Goal: Complete application form

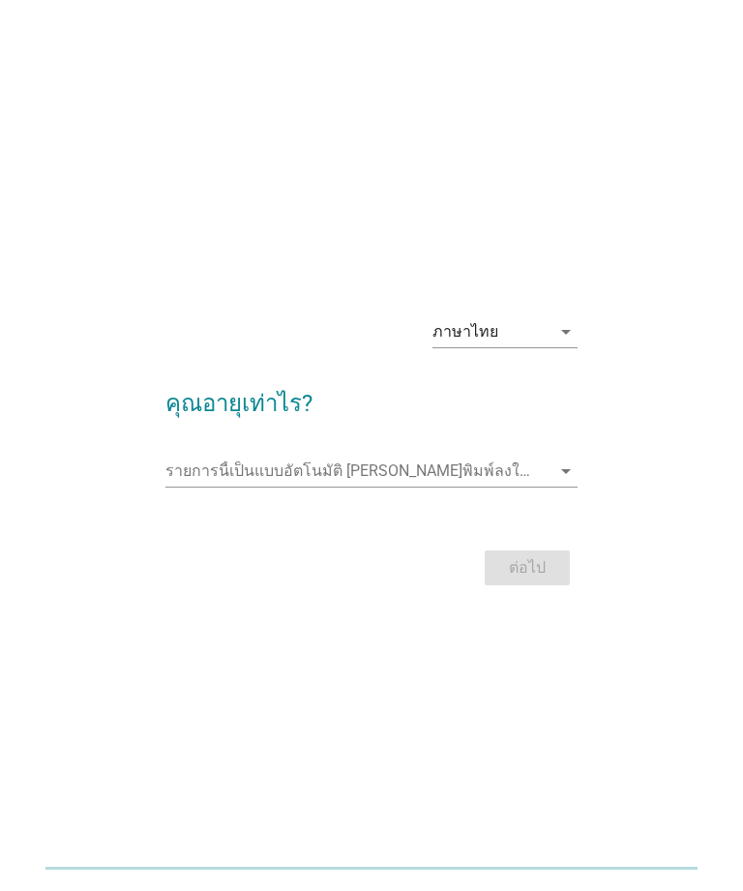
click at [541, 486] on input "รายการนี้เป็นแบบอัตโนมัติ คุณสามารถพิมพ์ลงในรายการนี้" at bounding box center [358, 471] width 386 height 31
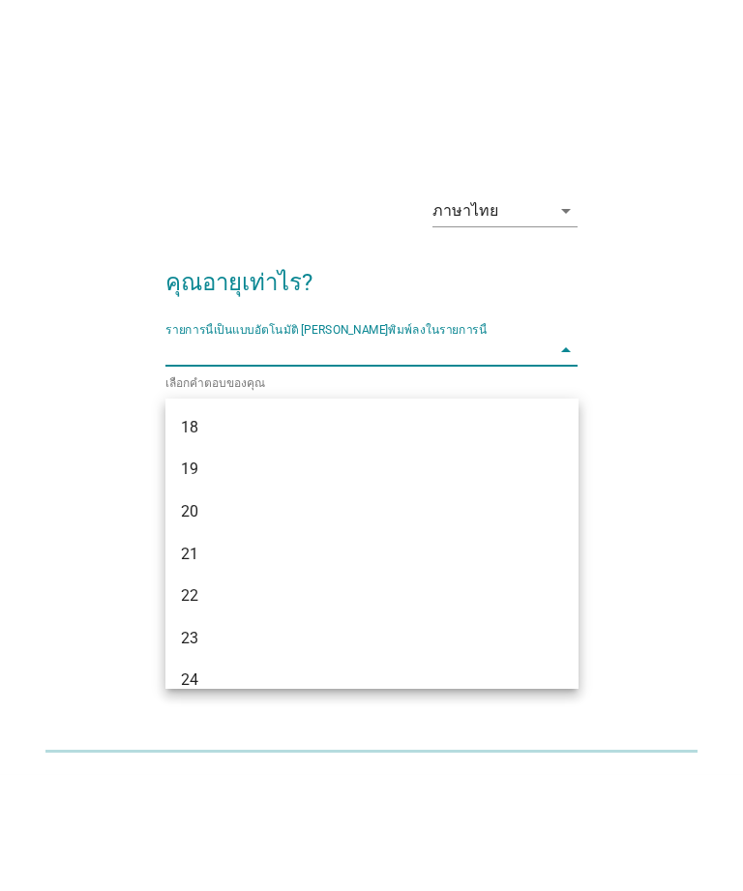
type input "2"
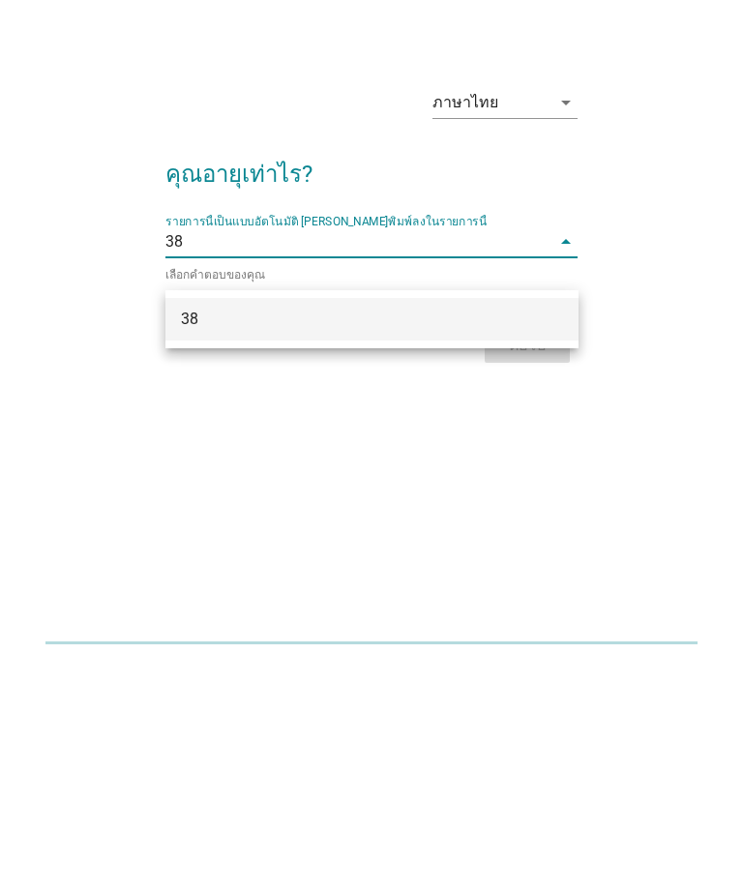
type input "38"
click at [540, 547] on div "ต่อไป" at bounding box center [371, 570] width 413 height 46
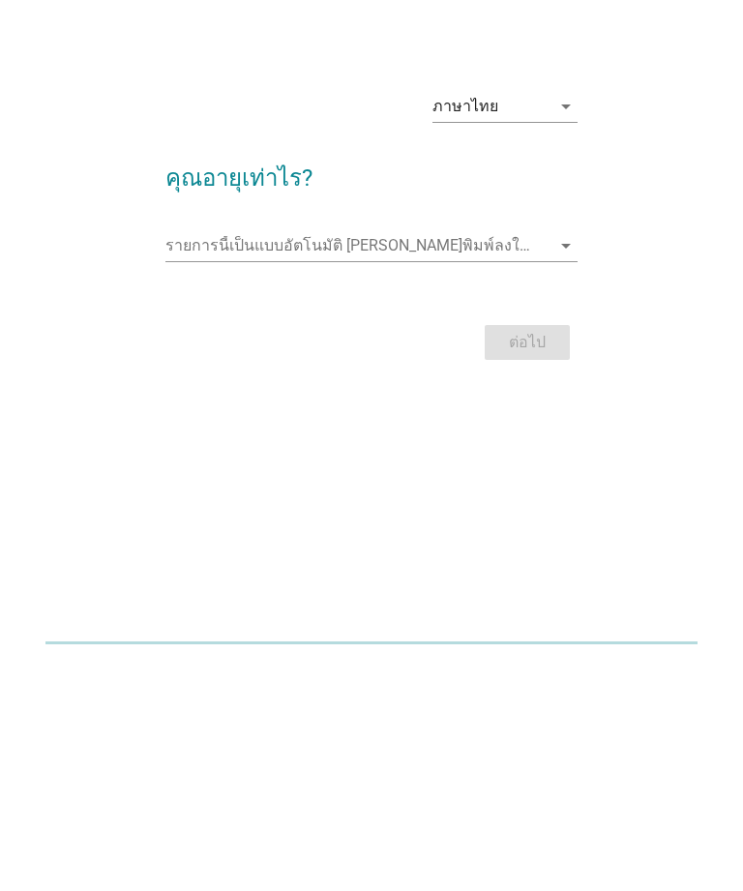
scroll to position [45, 0]
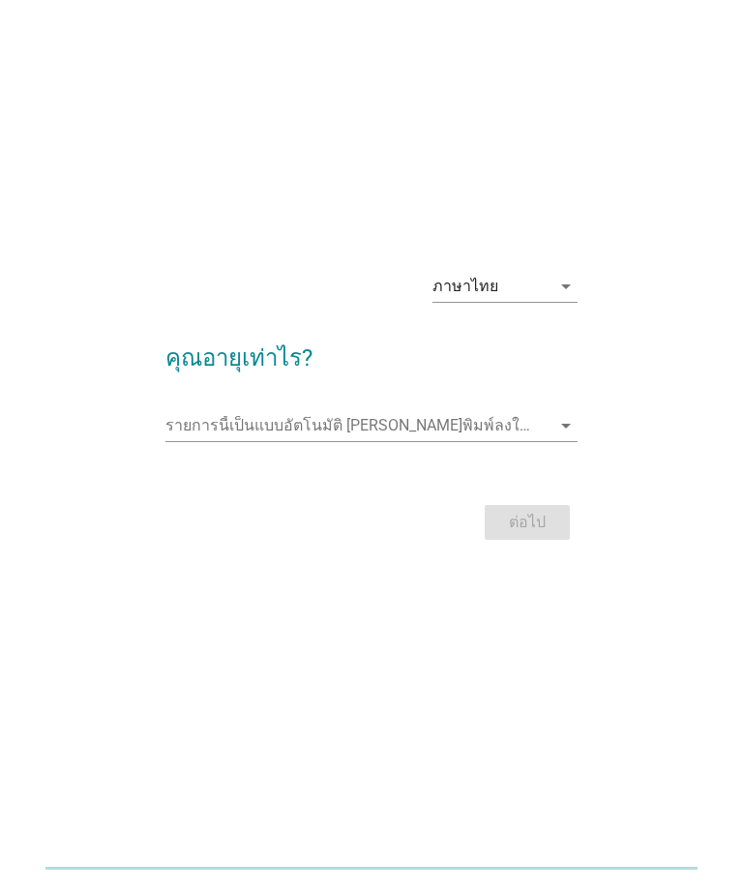
click at [542, 441] on input "รายการนี้เป็นแบบอัตโนมัติ คุณสามารถพิมพ์ลงในรายการนี้" at bounding box center [358, 425] width 386 height 31
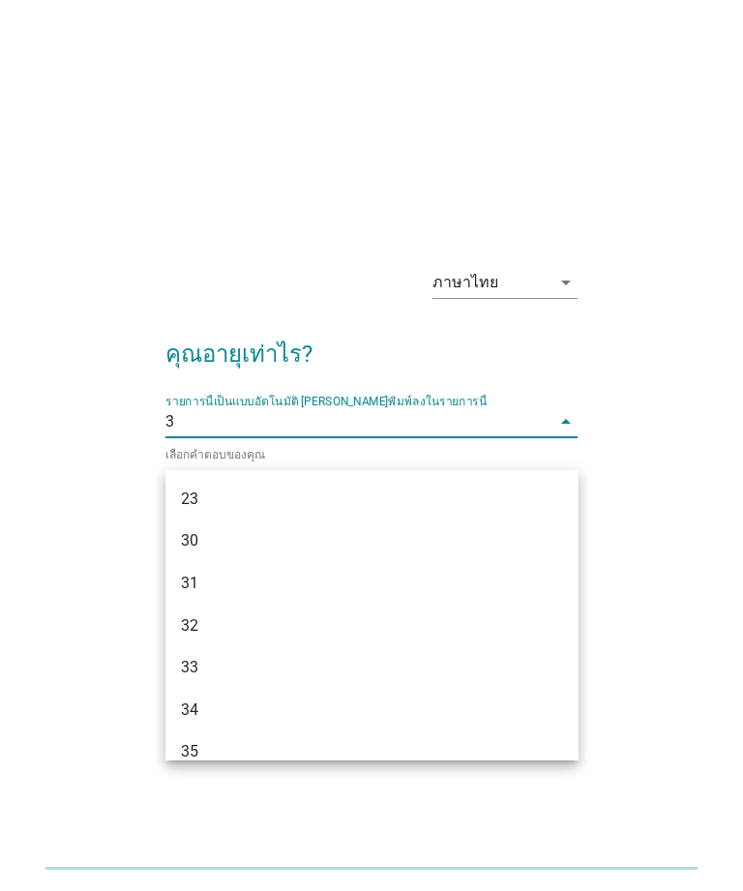
type input "38"
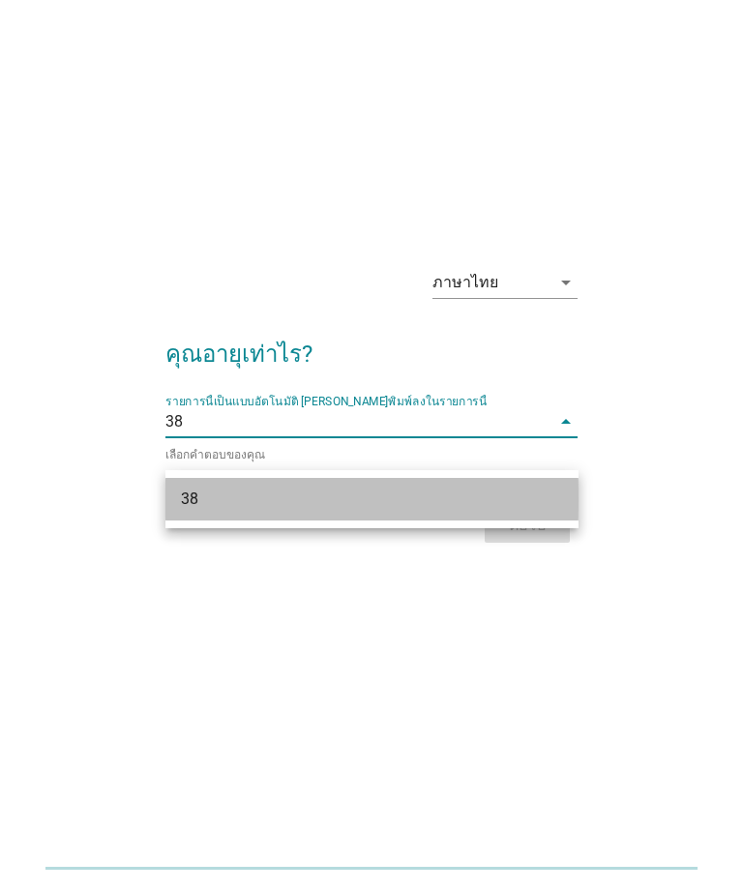
click at [449, 498] on div "38" at bounding box center [356, 498] width 350 height 23
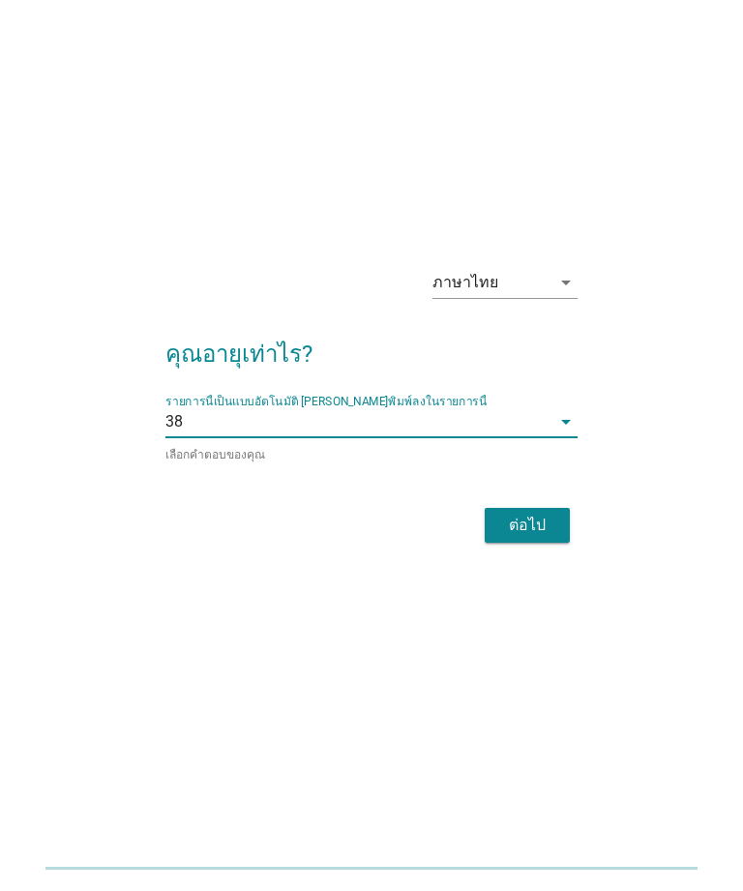
click at [545, 537] on div "ต่อไป" at bounding box center [527, 525] width 54 height 23
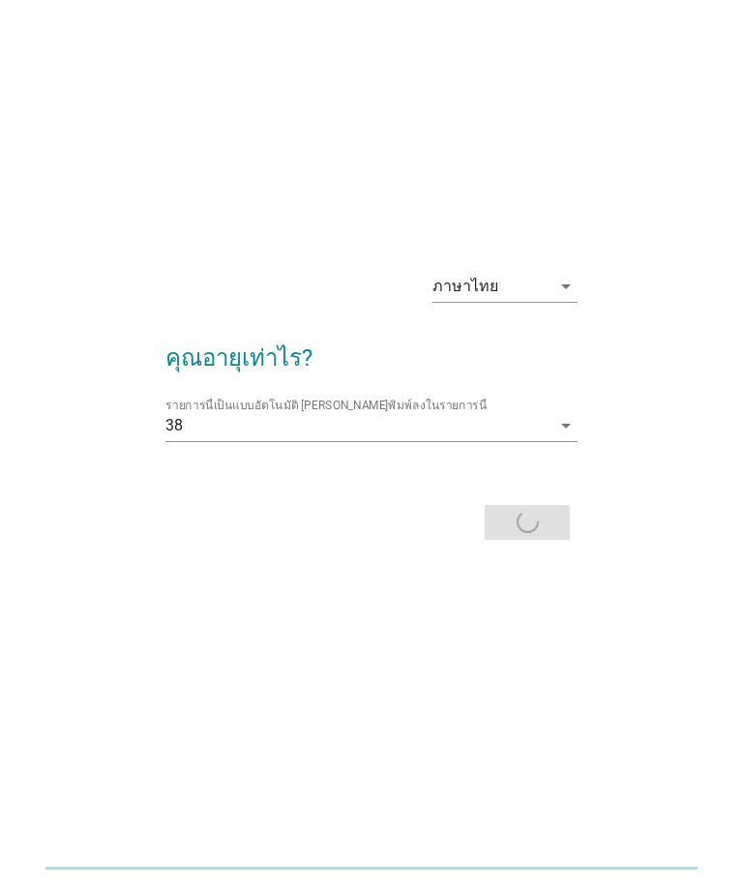
scroll to position [0, 0]
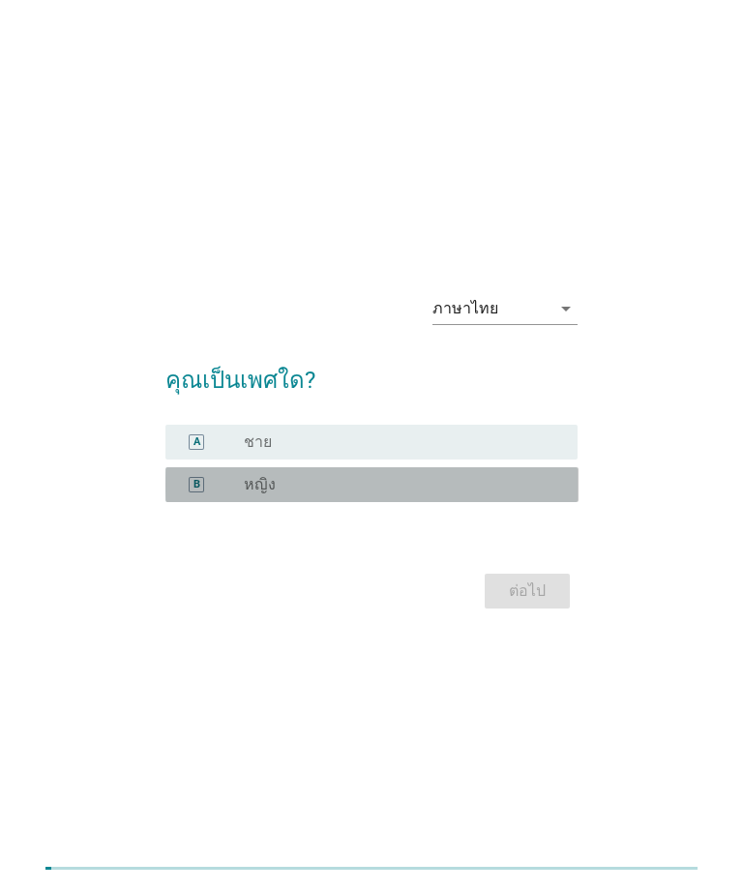
click at [464, 502] on div "B radio_button_unchecked หญิง" at bounding box center [371, 484] width 413 height 35
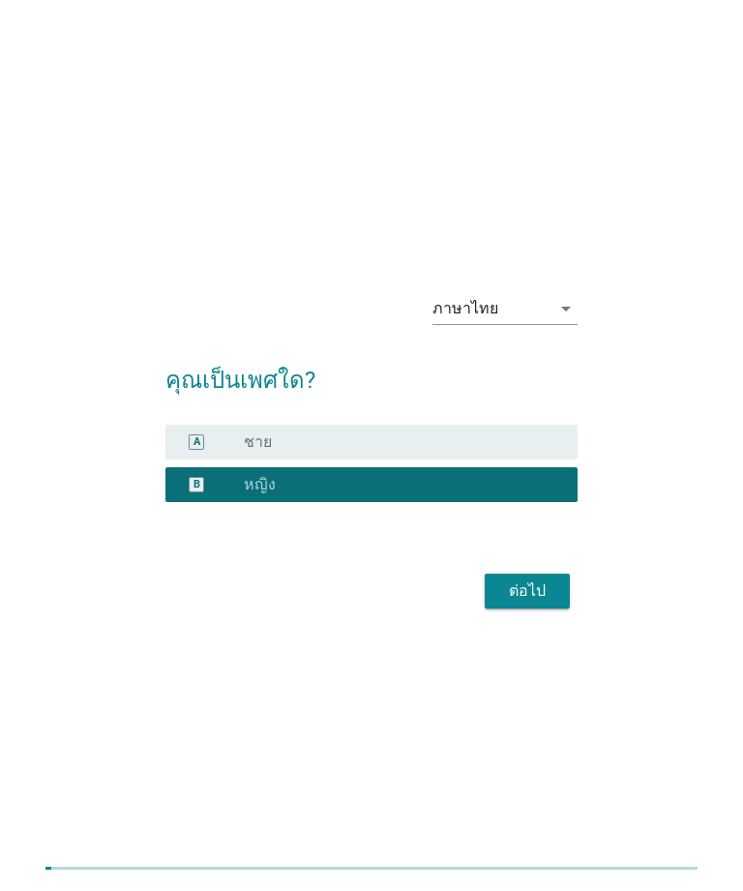
click at [542, 603] on div "ต่อไป" at bounding box center [527, 590] width 54 height 23
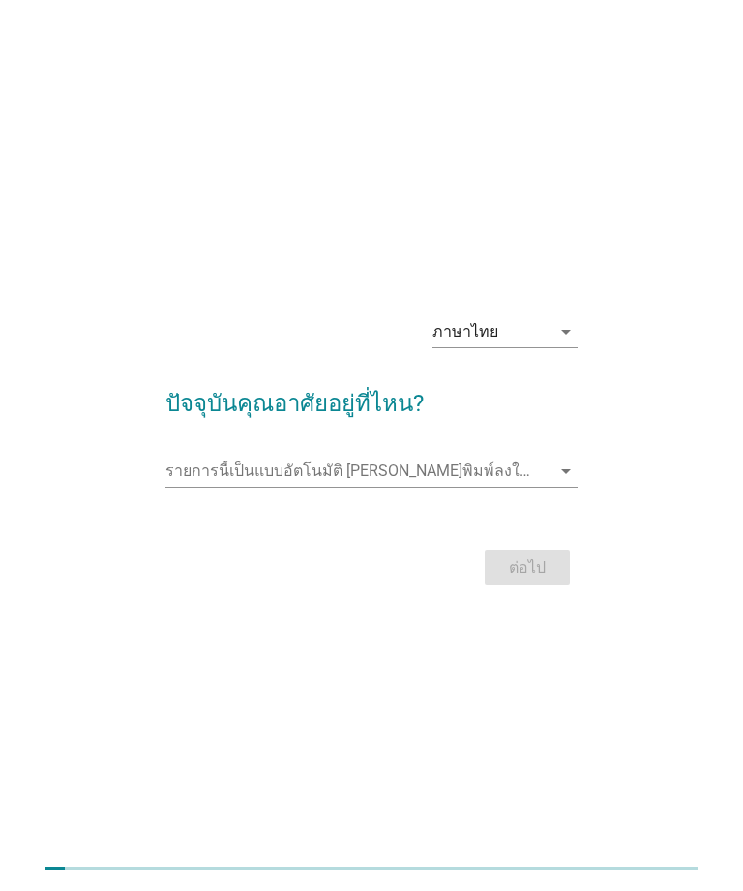
click at [549, 486] on input "รายการนี้เป็นแบบอัตโนมัติ คุณสามารถพิมพ์ลงในรายการนี้" at bounding box center [358, 471] width 386 height 31
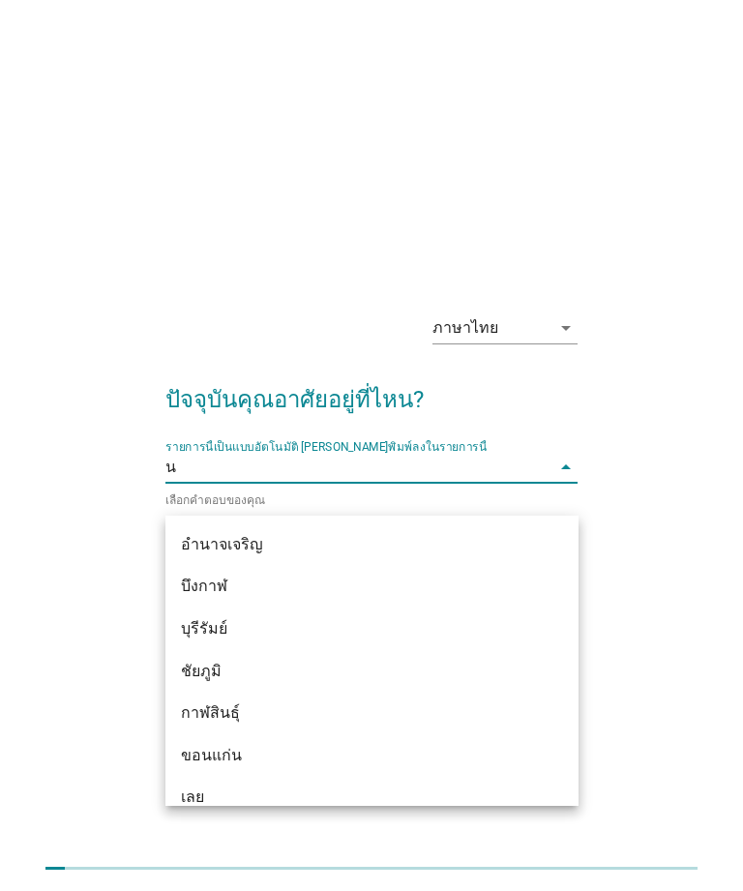
type input "นน"
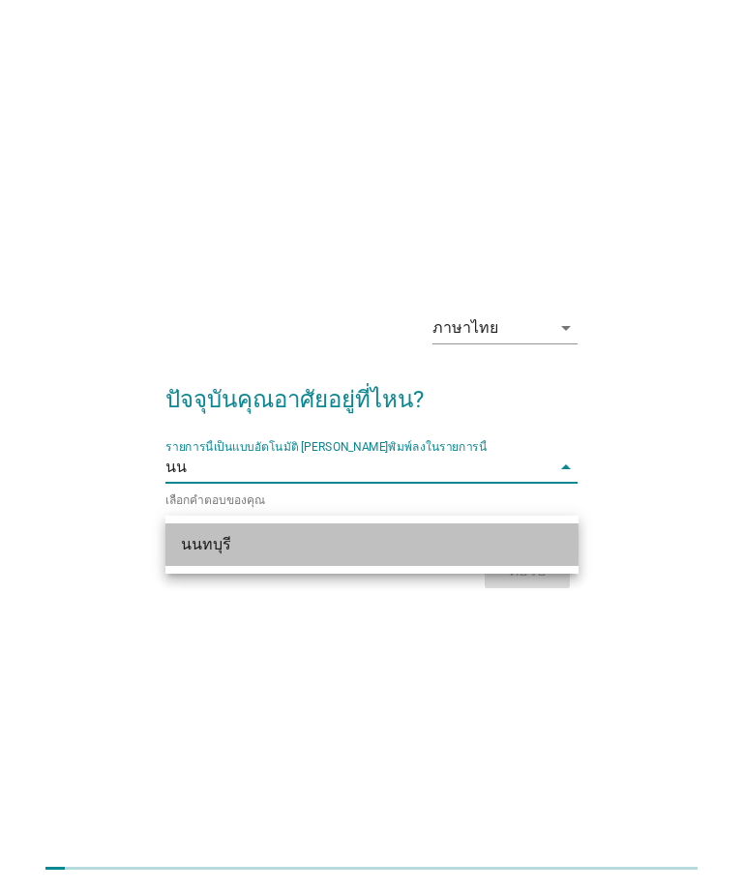
click at [190, 540] on div "นนทบุรี" at bounding box center [356, 544] width 350 height 23
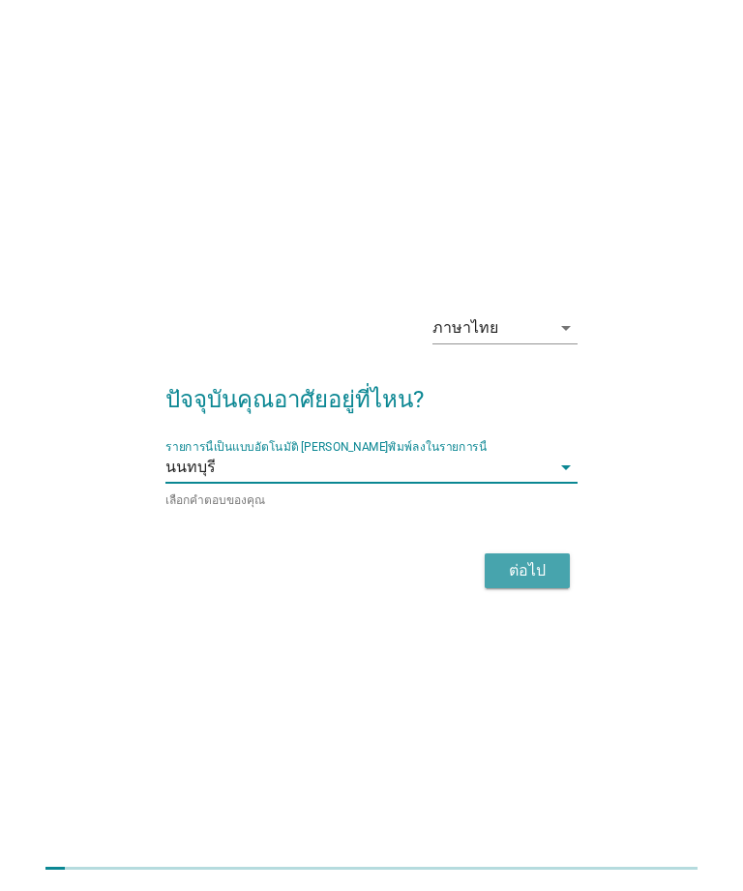
click at [539, 582] on div "ต่อไป" at bounding box center [527, 570] width 54 height 23
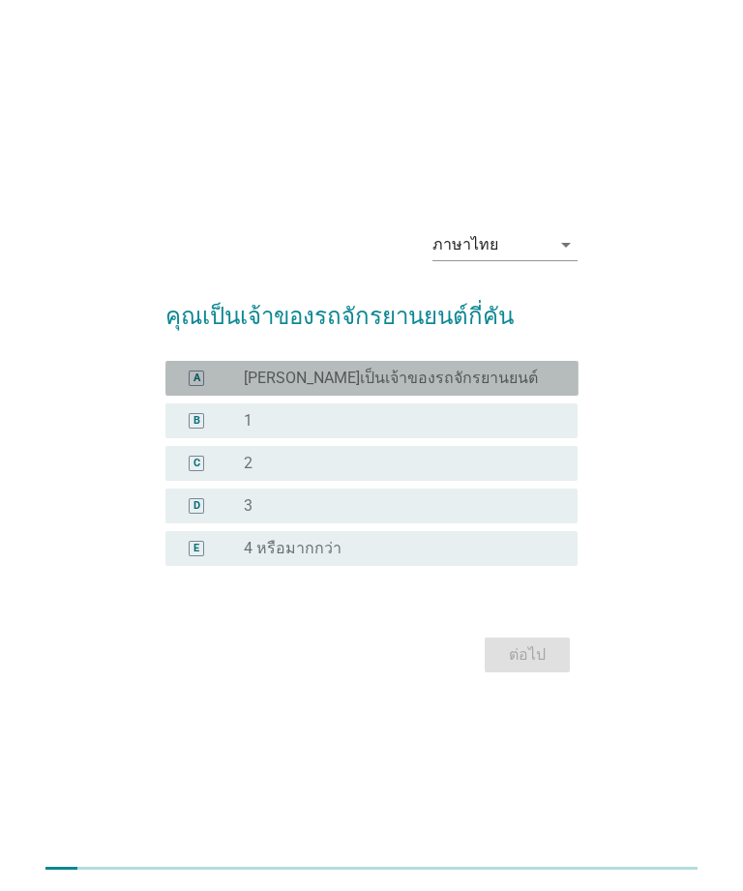
click at [488, 388] on div "radio_button_unchecked [PERSON_NAME]เป็นเจ้าของรถจักรยานยนต์" at bounding box center [395, 377] width 303 height 19
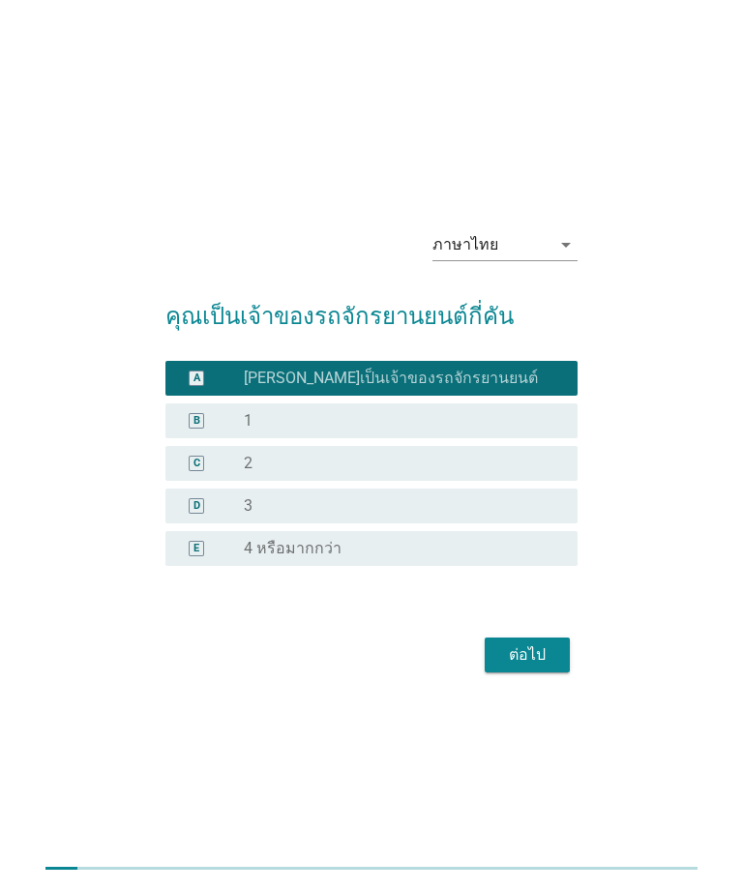
click at [542, 666] on div "ต่อไป" at bounding box center [527, 654] width 54 height 23
